Goal: Task Accomplishment & Management: Manage account settings

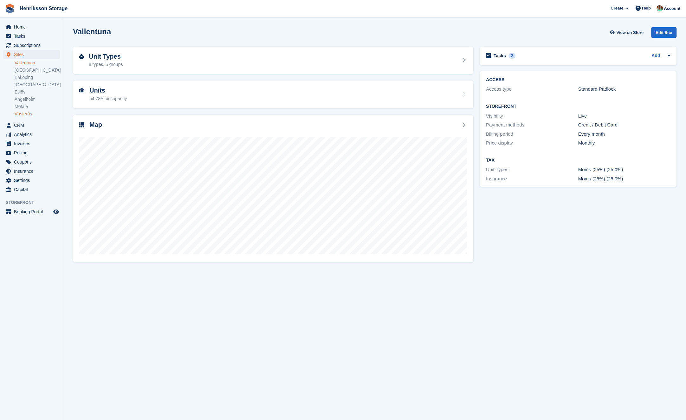
click at [28, 111] on link "Västerås" at bounding box center [37, 114] width 45 height 6
click at [33, 48] on span "Subscriptions" at bounding box center [33, 45] width 38 height 9
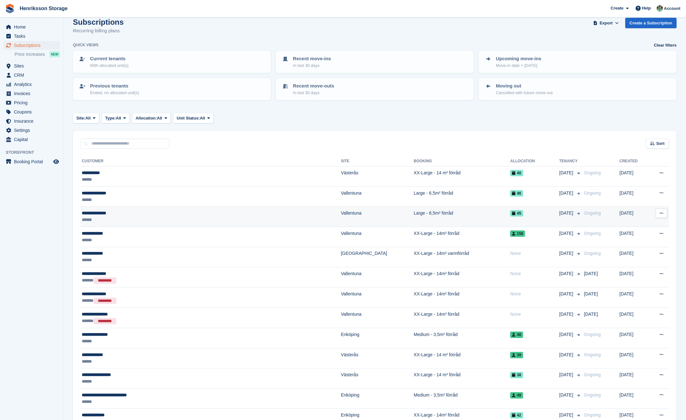
scroll to position [10, 0]
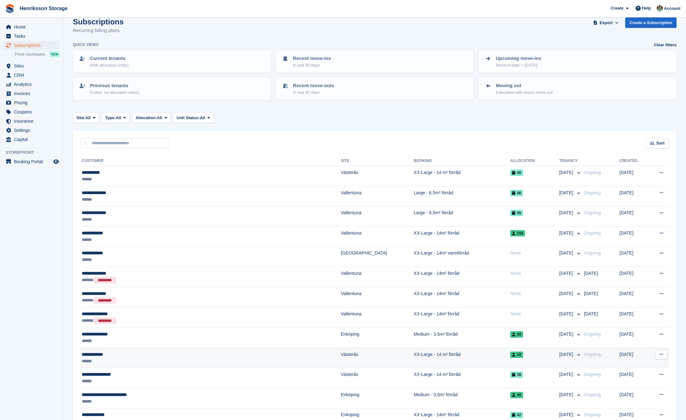
click at [147, 361] on div "******" at bounding box center [164, 361] width 164 height 7
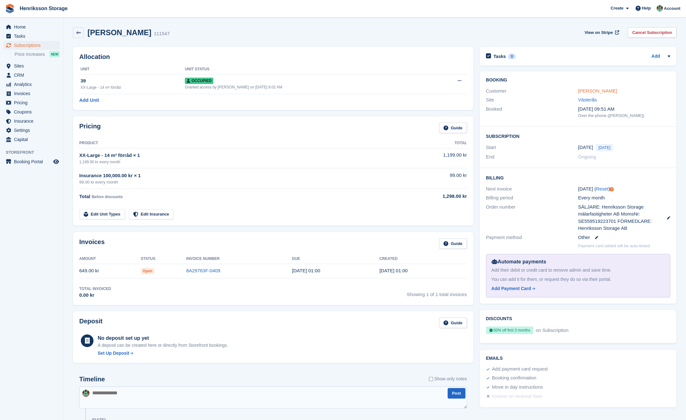
click at [592, 92] on link "[PERSON_NAME]" at bounding box center [597, 90] width 39 height 5
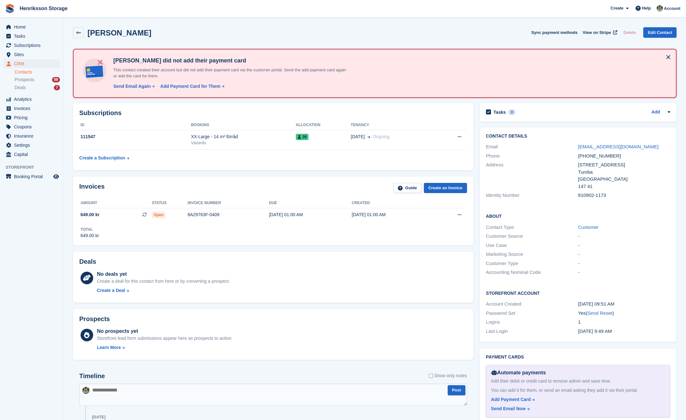
click at [133, 90] on div "Jan Wallenius did not add their payment card This contact created their account…" at bounding box center [217, 74] width 276 height 38
click at [131, 86] on div "Send Email Again" at bounding box center [131, 86] width 37 height 7
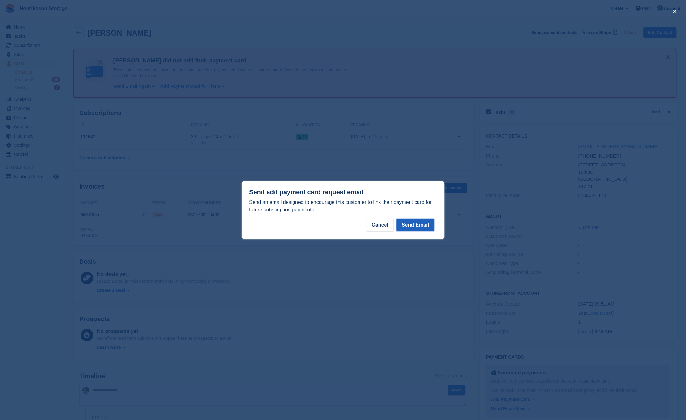
click at [412, 223] on button "Send Email" at bounding box center [415, 225] width 38 height 13
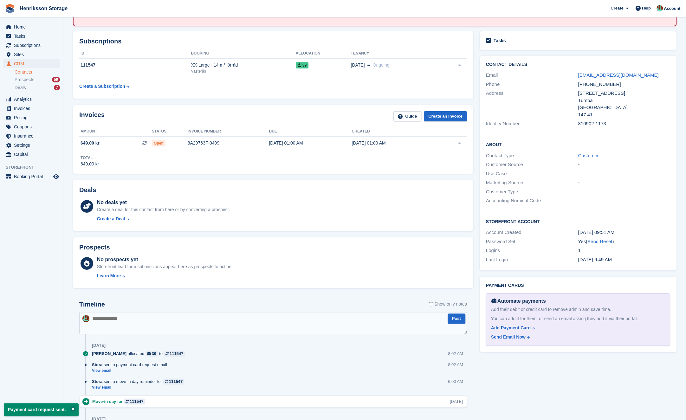
scroll to position [68, 0]
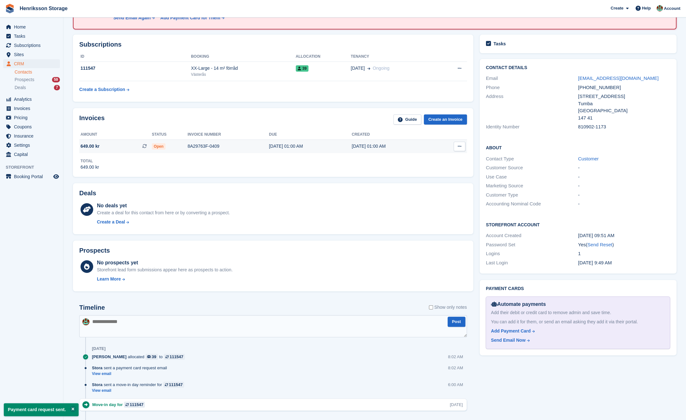
click at [246, 147] on div "8A29763F-0409" at bounding box center [228, 146] width 81 height 7
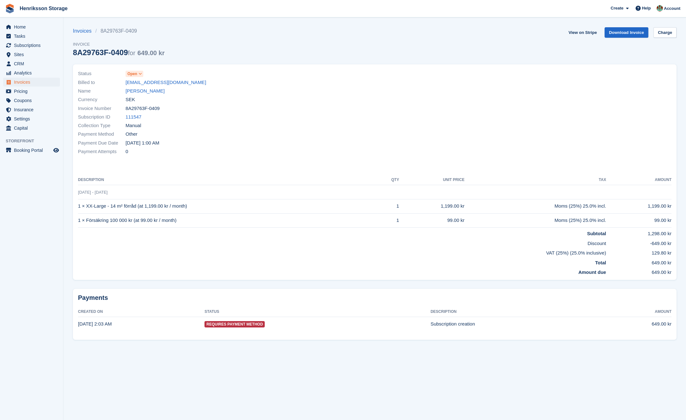
drag, startPoint x: 192, startPoint y: 207, endPoint x: 80, endPoint y: 207, distance: 112.2
click at [80, 207] on td "1 × XX-Large - 14 m² förråd (at 1,199.00 kr / month)" at bounding box center [228, 206] width 300 height 14
click at [81, 208] on td "1 × XX-Large - 14 m² förråd (at 1,199.00 kr / month)" at bounding box center [228, 206] width 300 height 14
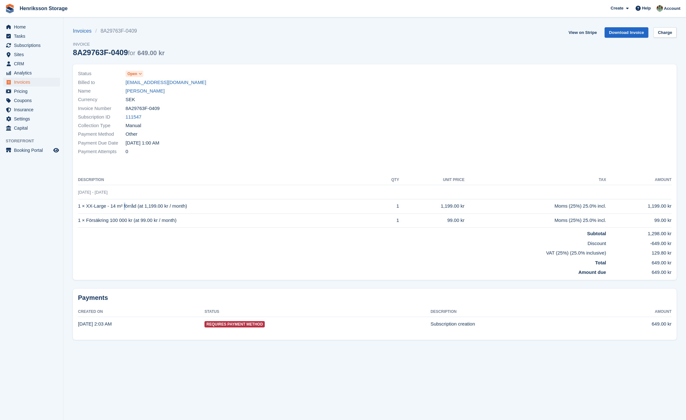
click at [82, 208] on td "1 × XX-Large - 14 m² förråd (at 1,199.00 kr / month)" at bounding box center [228, 206] width 300 height 14
click at [81, 208] on td "1 × XX-Large - 14 m² förråd (at 1,199.00 kr / month)" at bounding box center [228, 206] width 300 height 14
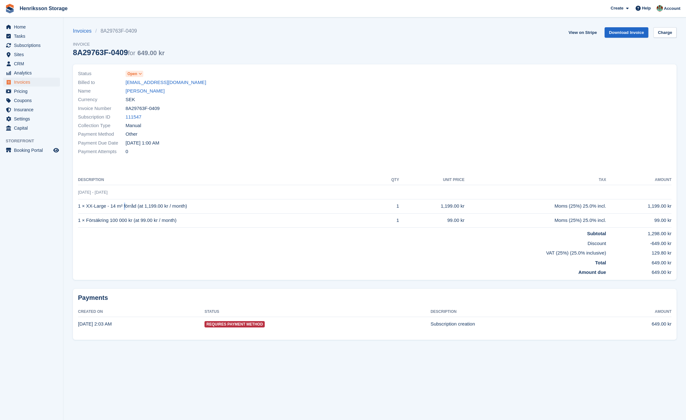
click at [81, 208] on td "1 × XX-Large - 14 m² förråd (at 1,199.00 kr / month)" at bounding box center [228, 206] width 300 height 14
click at [91, 205] on td "1 × XX-Large - 14 m² förråd (at 1,199.00 kr / month)" at bounding box center [228, 206] width 300 height 14
click at [91, 219] on td "1 × Försäkring 100 000 kr (at 99.00 kr / month)" at bounding box center [228, 220] width 300 height 14
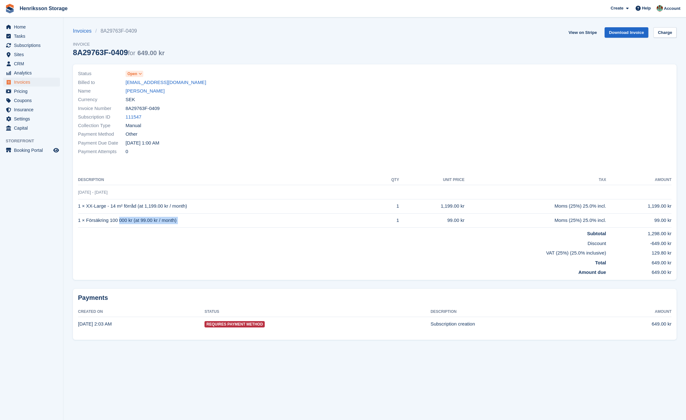
click at [91, 219] on td "1 × Försäkring 100 000 kr (at 99.00 kr / month)" at bounding box center [228, 220] width 300 height 14
click at [221, 145] on div "Payment Due Date [DATE] 1:00 AM" at bounding box center [224, 143] width 293 height 9
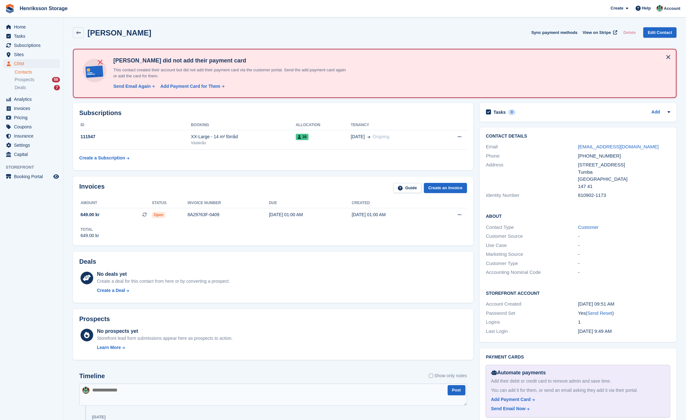
scroll to position [68, 0]
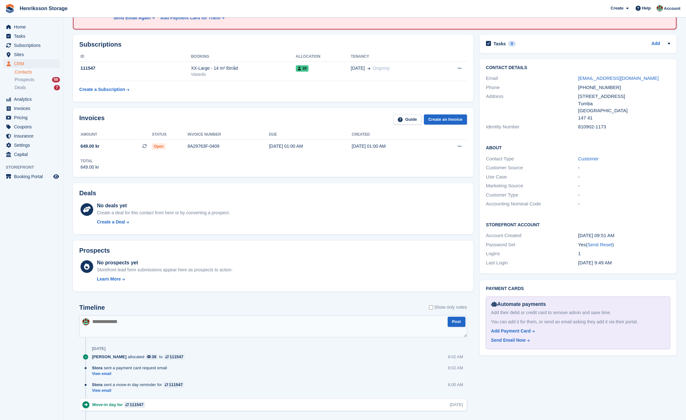
click at [226, 191] on div "Deals" at bounding box center [273, 195] width 388 height 10
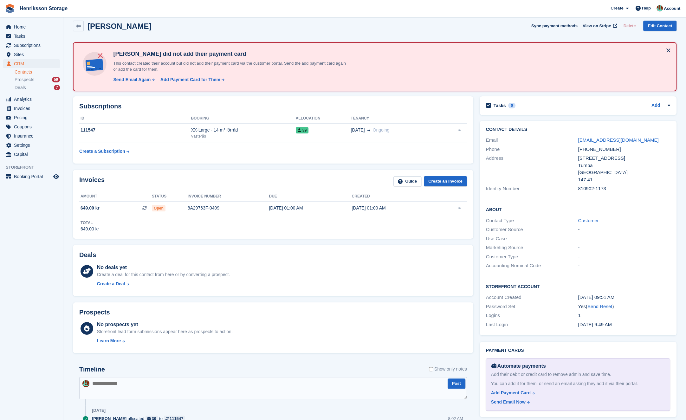
scroll to position [0, 0]
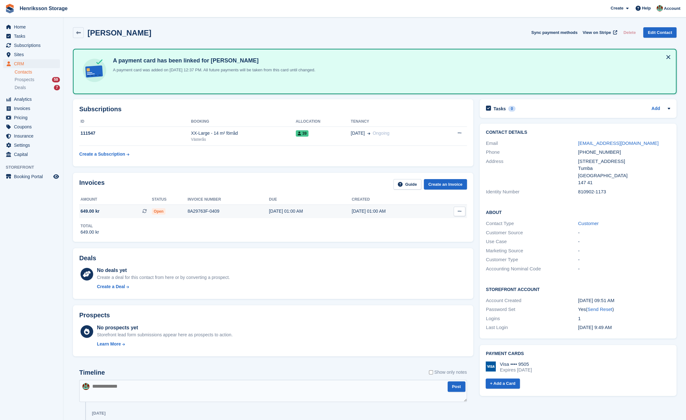
click at [234, 208] on div "8A29763F-0409" at bounding box center [228, 211] width 81 height 7
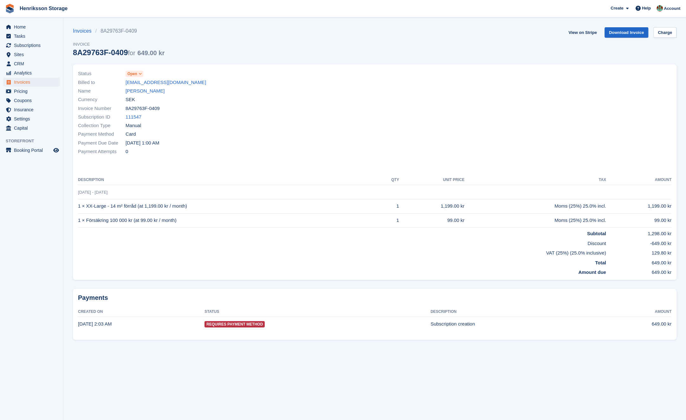
click at [283, 123] on div "Collection Type Manual" at bounding box center [224, 125] width 293 height 9
click at [669, 33] on link "Charge" at bounding box center [664, 32] width 23 height 10
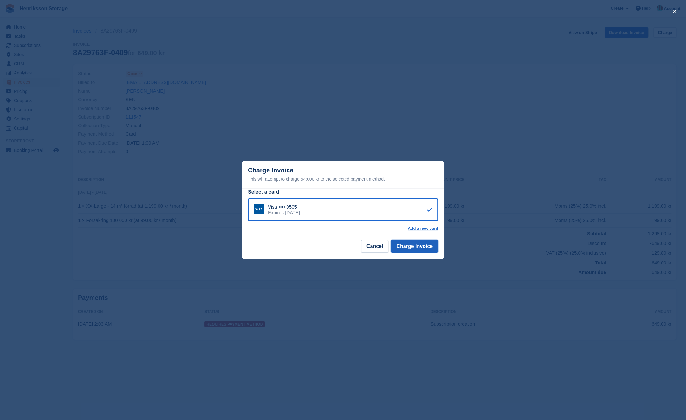
click at [419, 248] on button "Charge Invoice" at bounding box center [414, 246] width 47 height 13
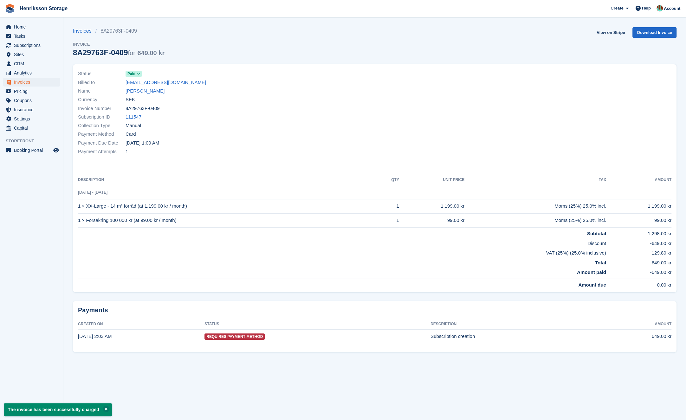
click at [283, 147] on div "Payment Due Date [DATE] 1:00 AM" at bounding box center [224, 143] width 293 height 9
click at [151, 90] on link "[PERSON_NAME]" at bounding box center [145, 91] width 39 height 7
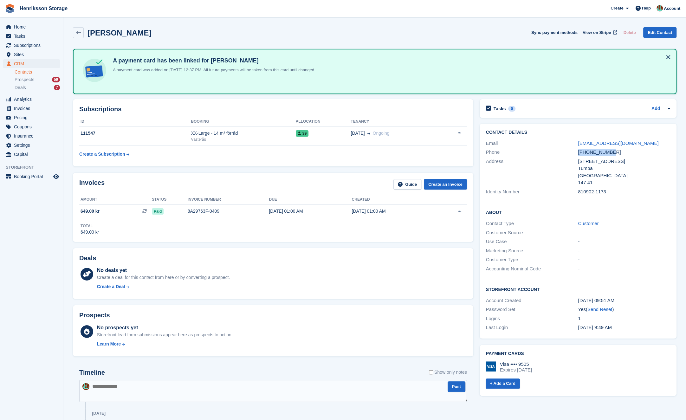
drag, startPoint x: 638, startPoint y: 149, endPoint x: 574, endPoint y: 151, distance: 64.1
click at [574, 151] on div "Phone [PHONE_NUMBER]" at bounding box center [578, 152] width 184 height 9
copy div "[PHONE_NUMBER]"
click at [323, 133] on div "39" at bounding box center [323, 133] width 55 height 7
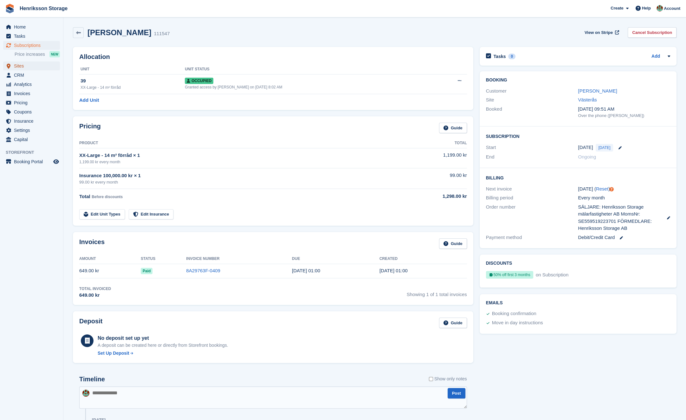
click at [36, 65] on span "Sites" at bounding box center [33, 66] width 38 height 9
click at [589, 92] on link "[PERSON_NAME]" at bounding box center [597, 90] width 39 height 5
click at [586, 92] on link "[PERSON_NAME]" at bounding box center [597, 90] width 39 height 5
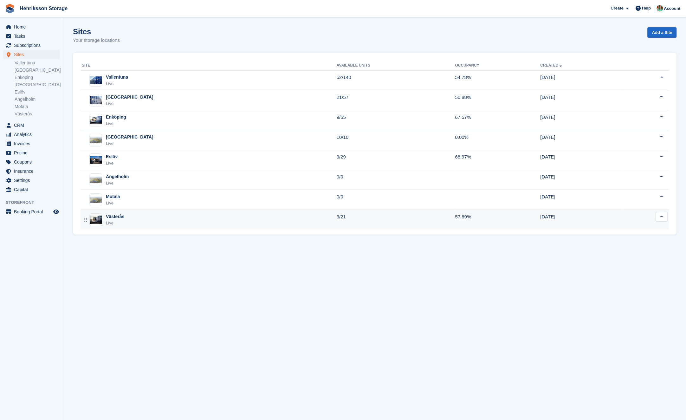
click at [142, 216] on div "Västerås Live" at bounding box center [209, 219] width 255 height 13
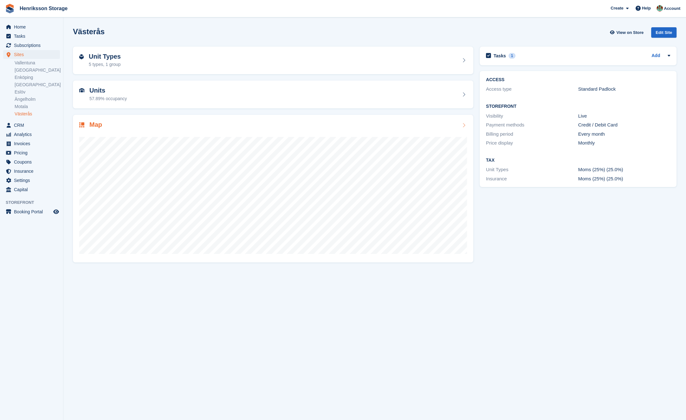
click at [190, 118] on div "Map" at bounding box center [273, 189] width 400 height 148
